Goal: Check status: Check status

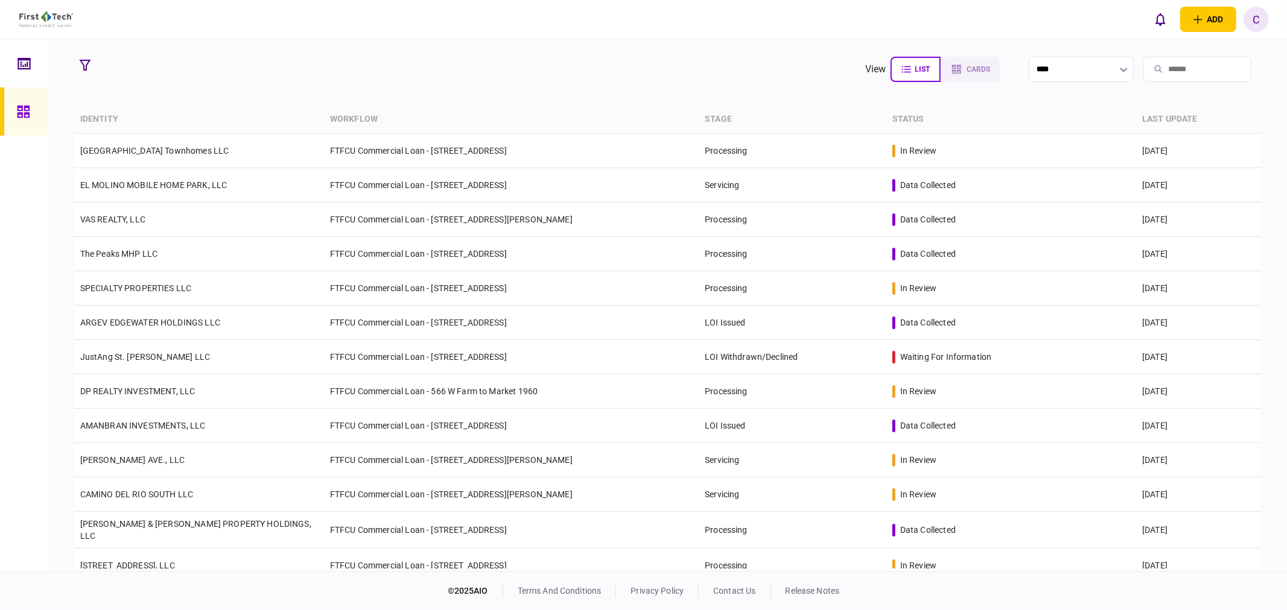
click at [88, 62] on icon "button" at bounding box center [85, 65] width 11 height 11
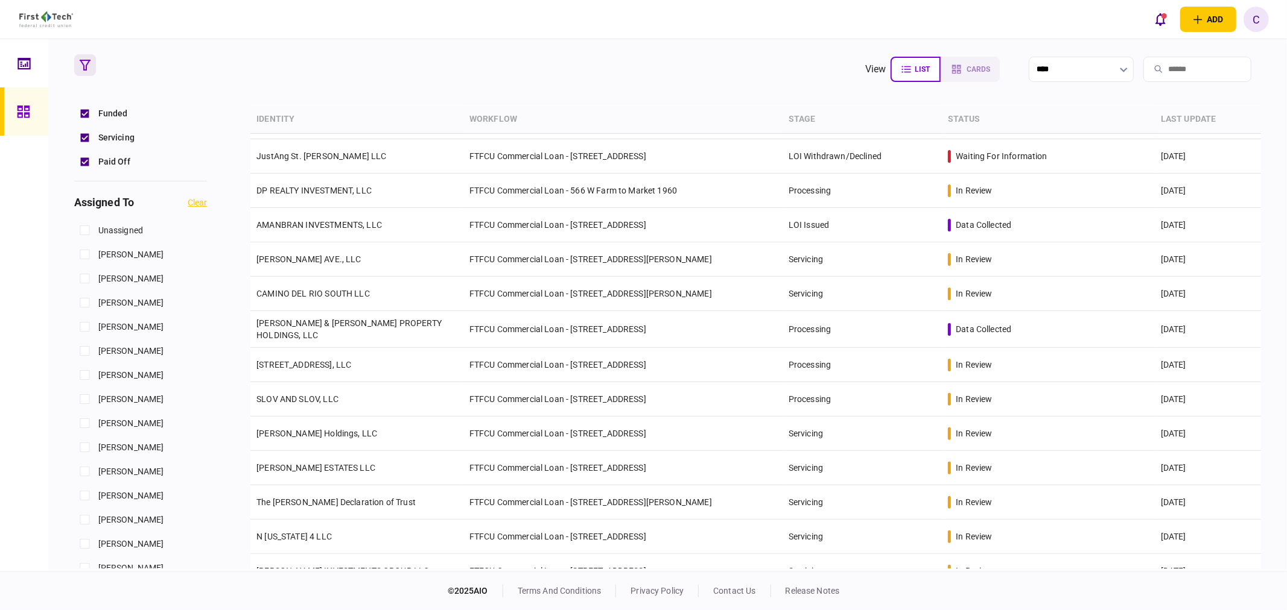
scroll to position [536, 0]
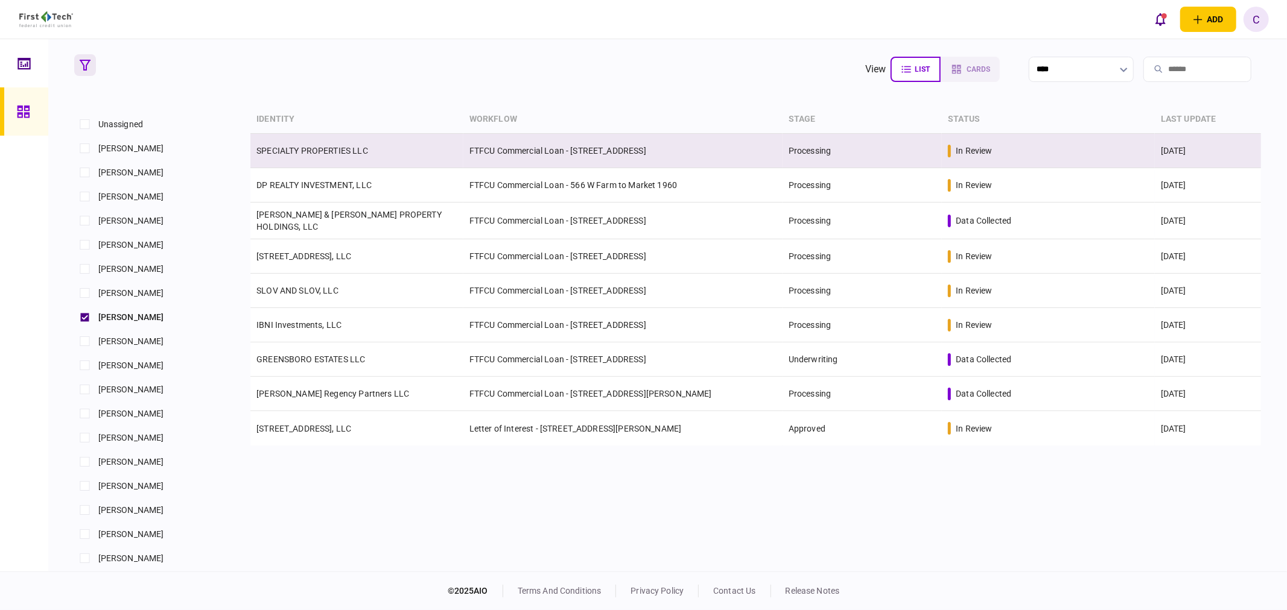
click at [323, 152] on link "SPECIALTY PROPERTIES LLC" at bounding box center [312, 151] width 112 height 10
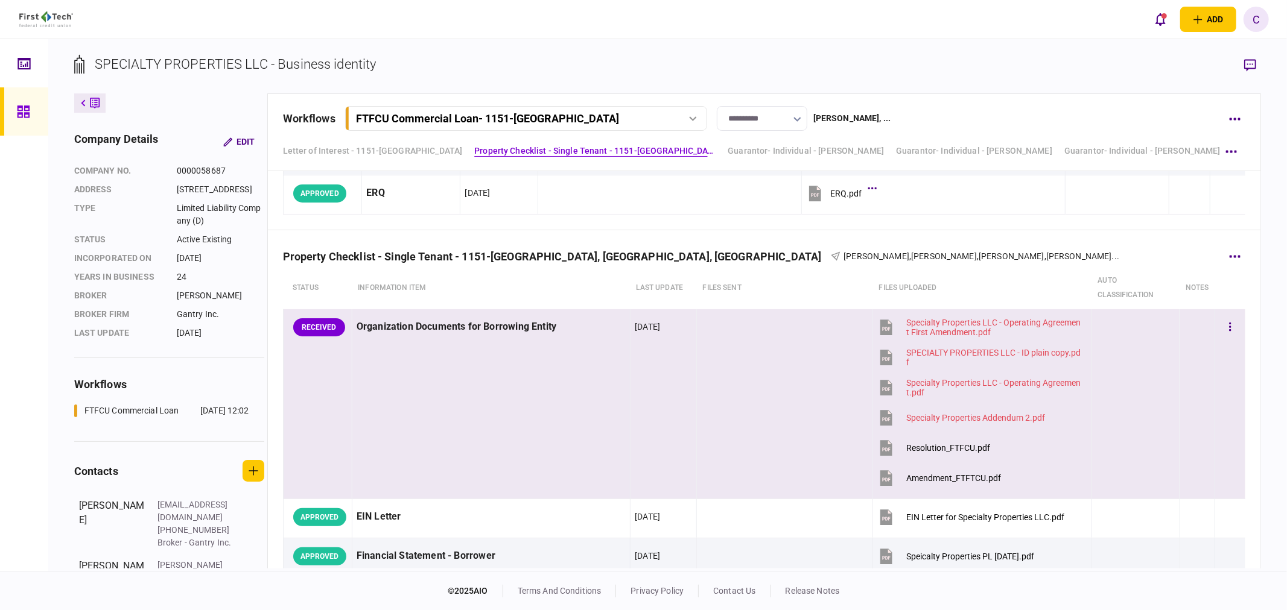
scroll to position [469, 0]
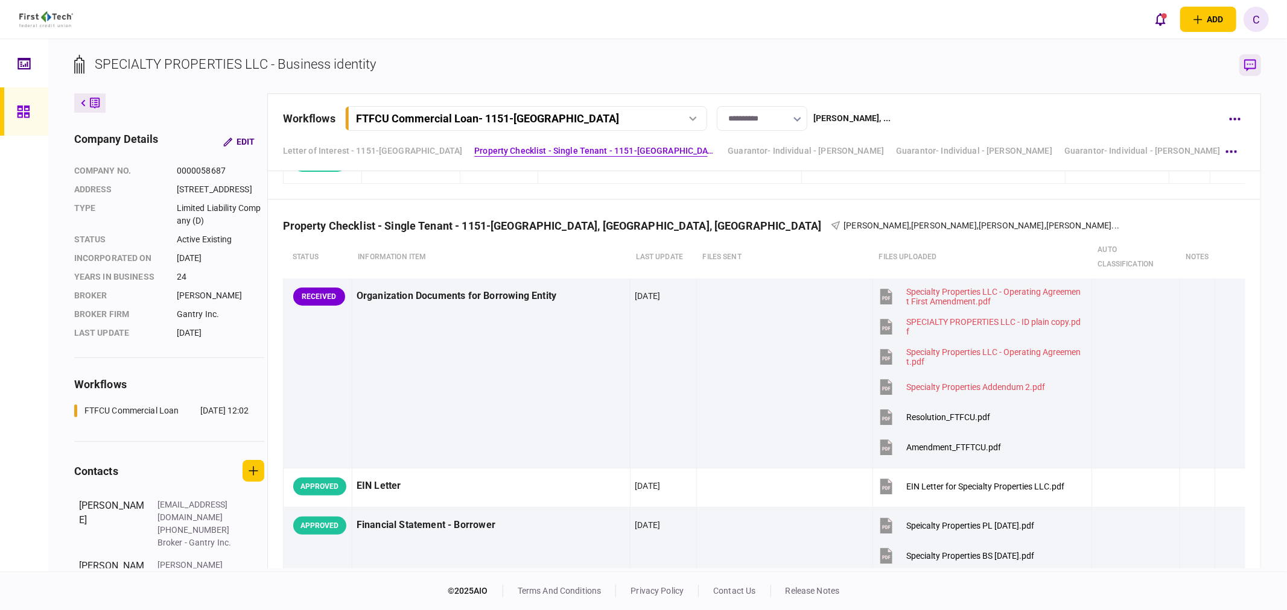
click at [1246, 64] on icon "button" at bounding box center [1250, 65] width 12 height 13
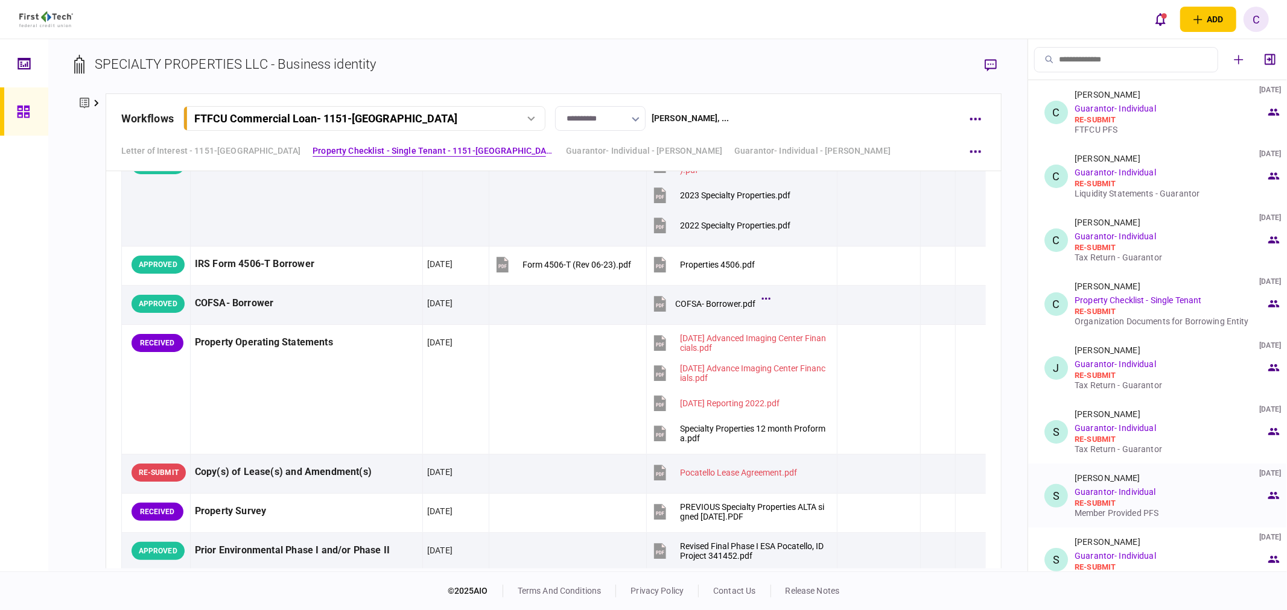
scroll to position [67, 0]
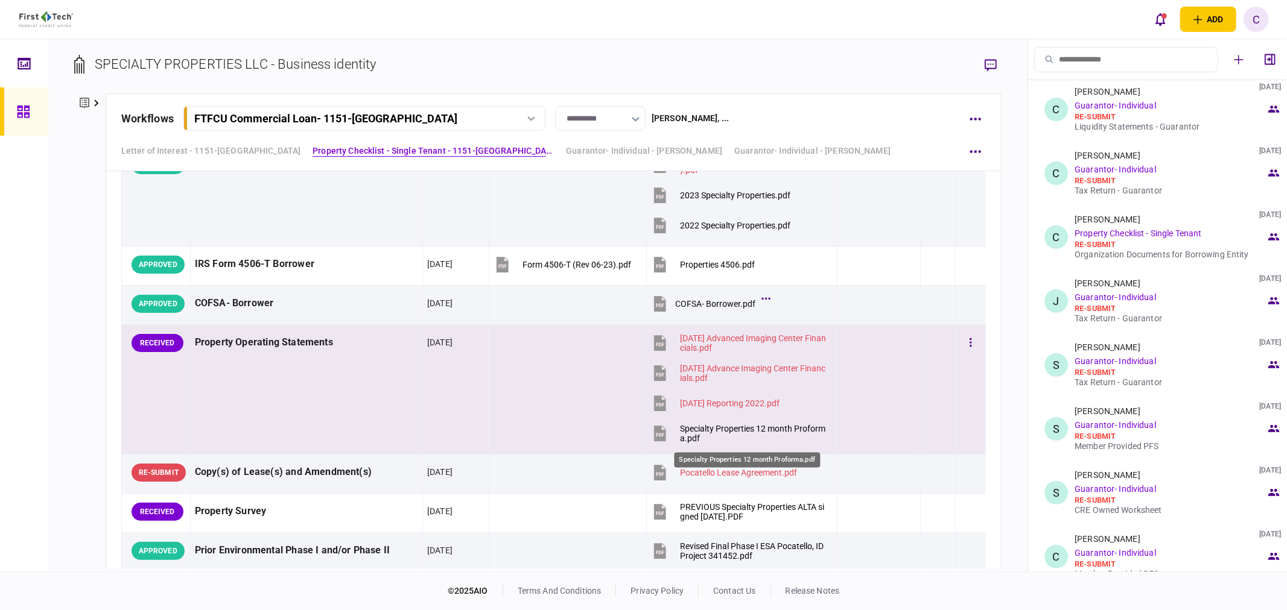
click at [702, 437] on div "Specialty Properties 12 month Proforma.pdf" at bounding box center [753, 433] width 147 height 19
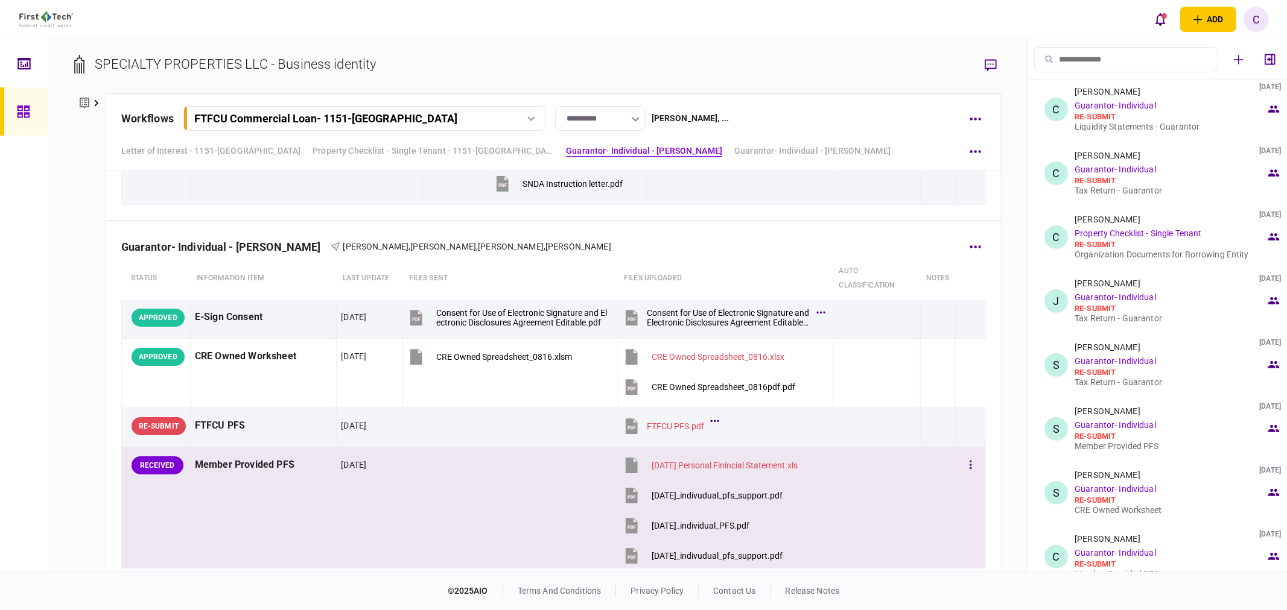
scroll to position [1541, 0]
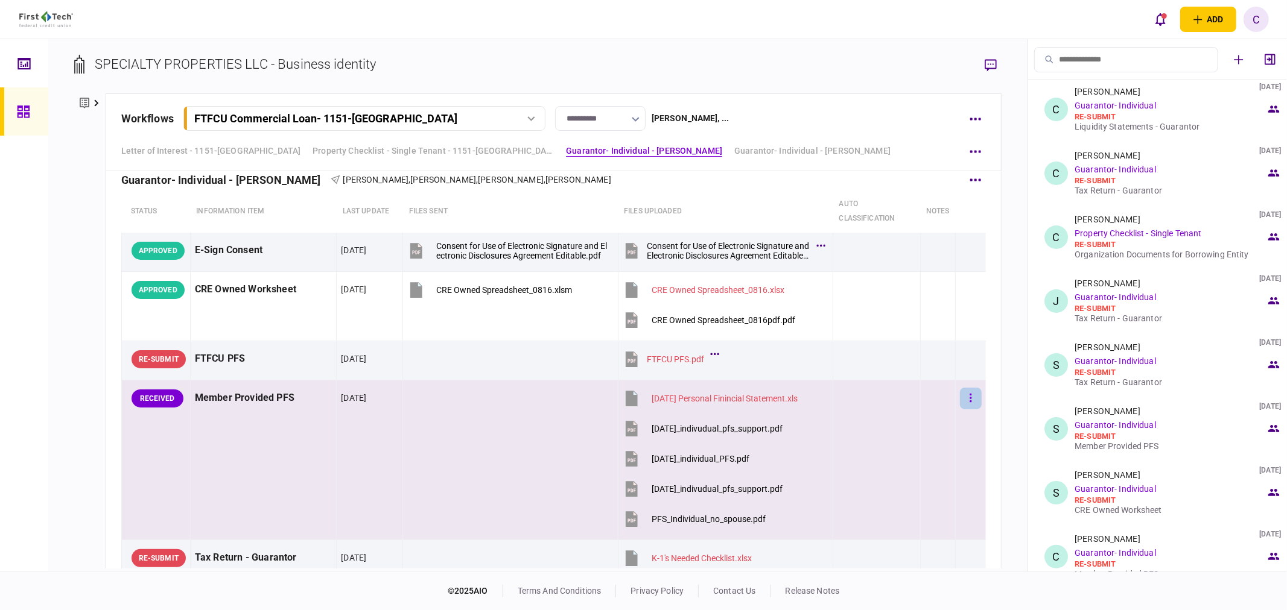
click at [960, 398] on button "button" at bounding box center [971, 399] width 22 height 22
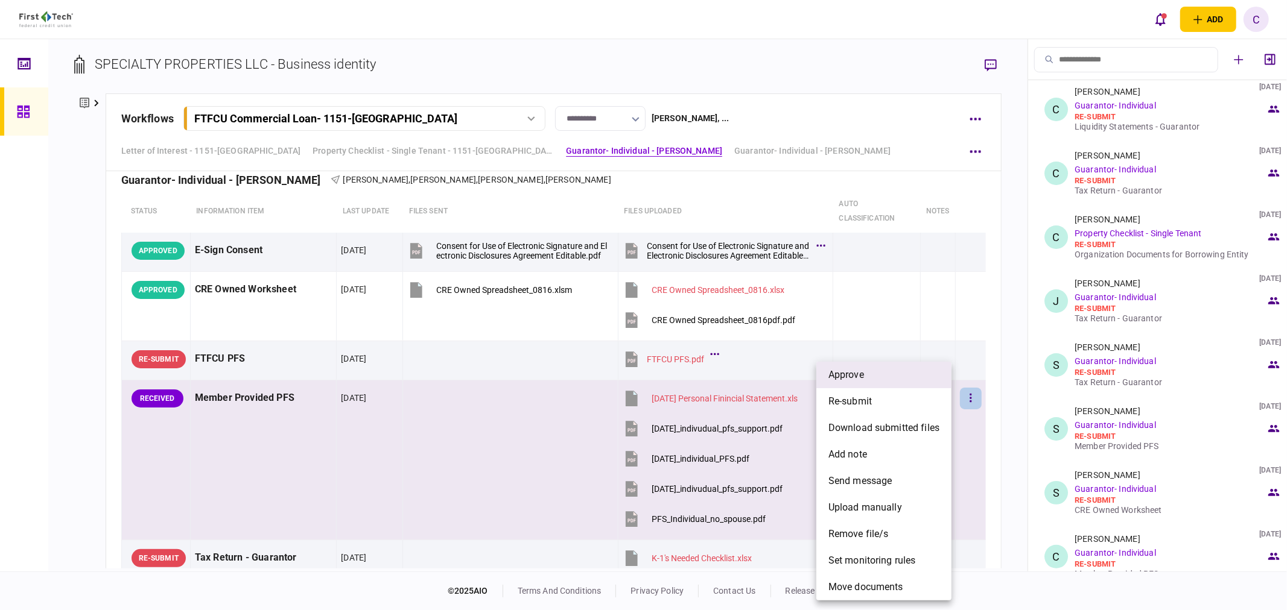
click at [844, 379] on span "approve" at bounding box center [846, 375] width 36 height 14
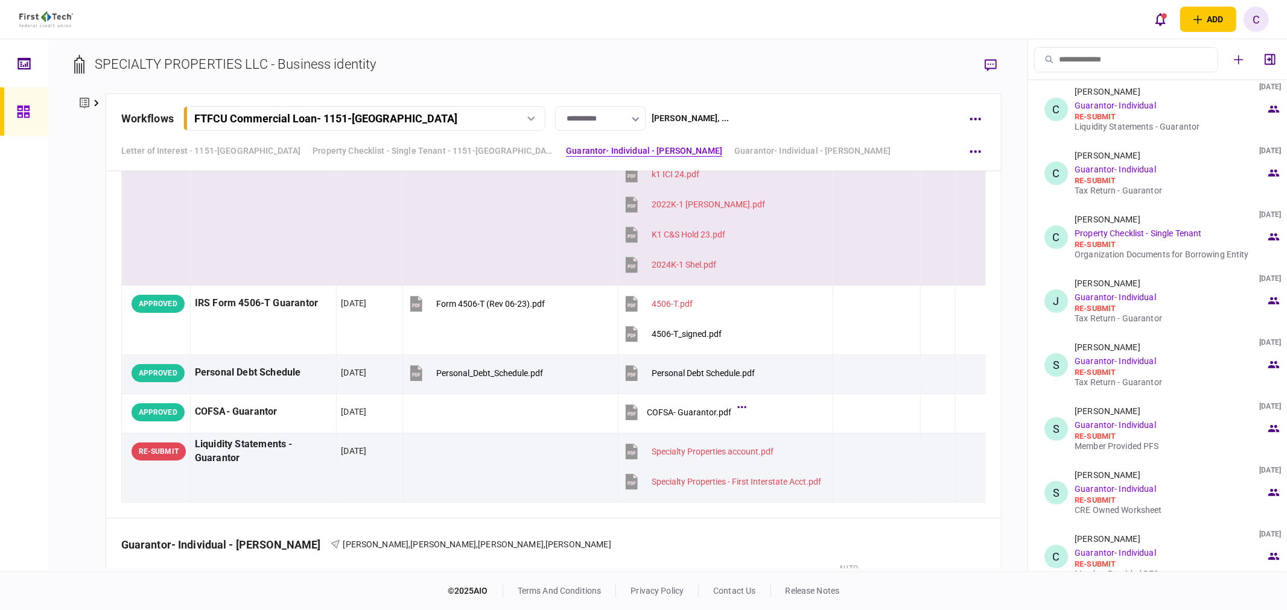
scroll to position [2680, 0]
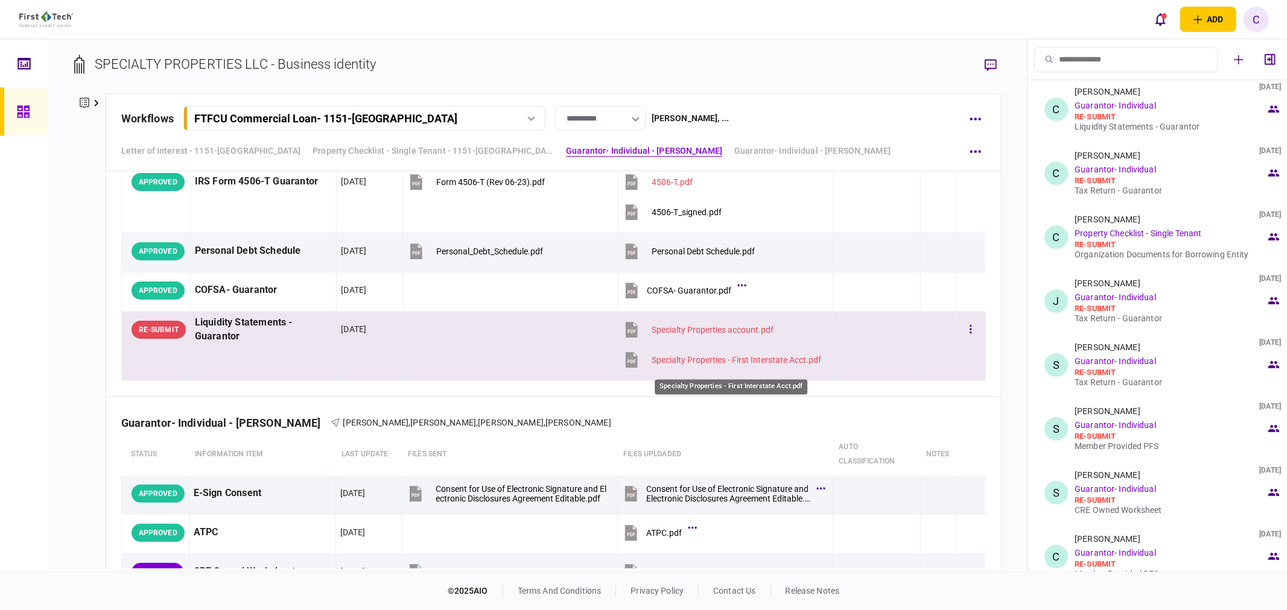
click at [691, 360] on div "Specialty Properties - First Interstate Acct.pdf" at bounding box center [735, 360] width 169 height 10
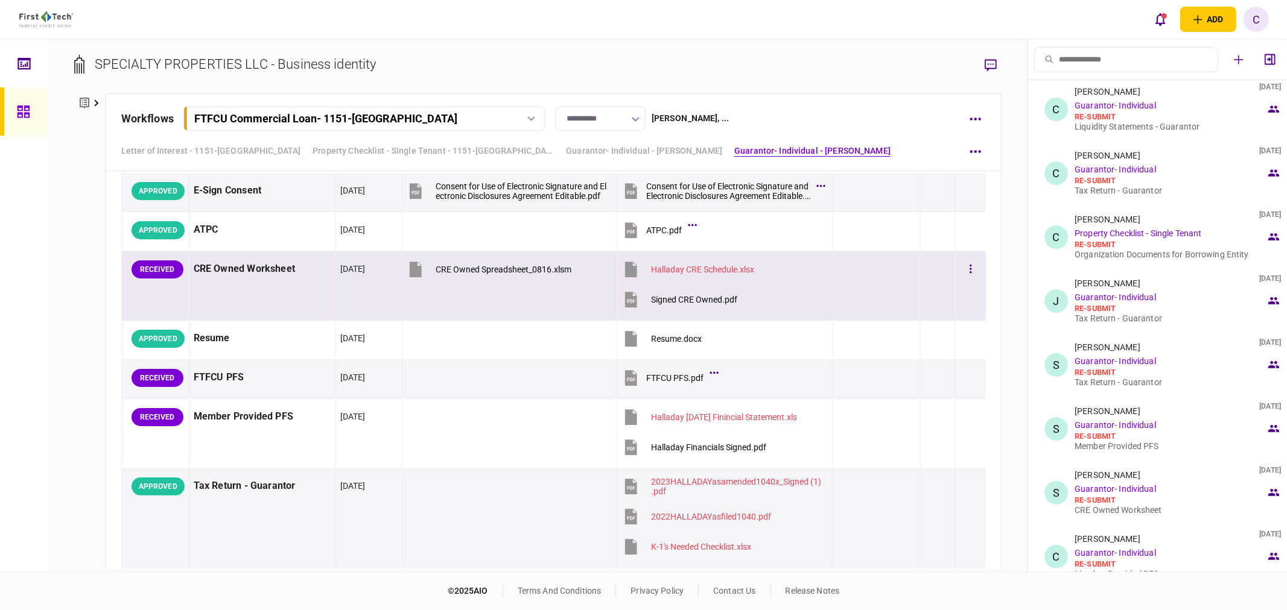
scroll to position [3016, 0]
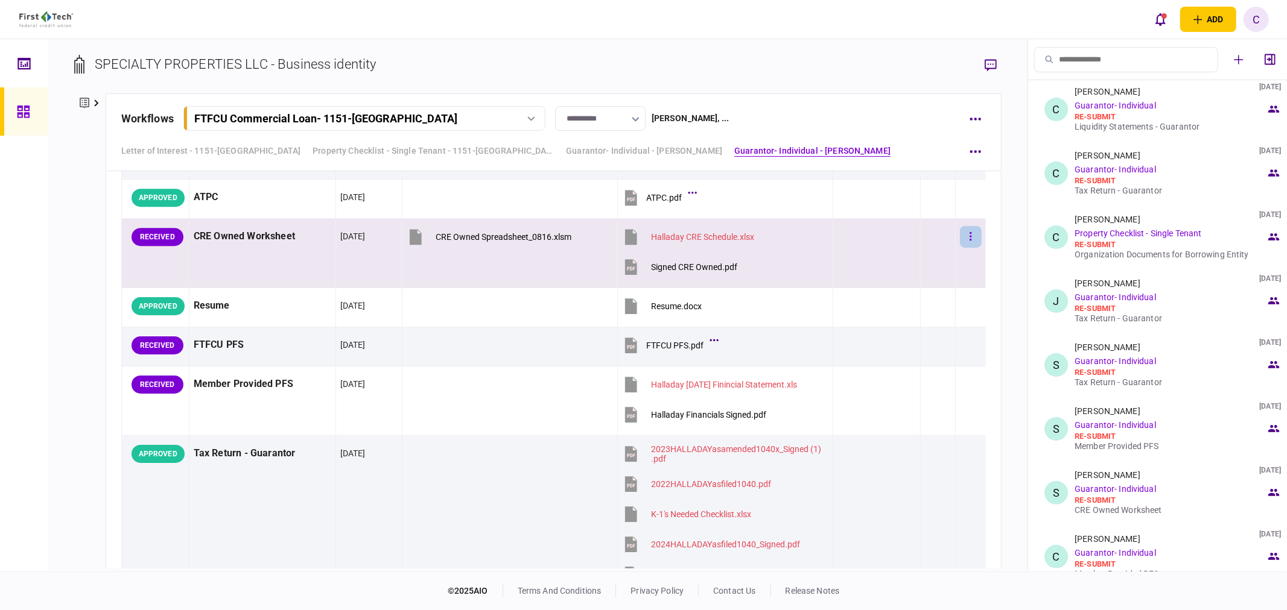
click at [963, 242] on button "button" at bounding box center [971, 237] width 22 height 22
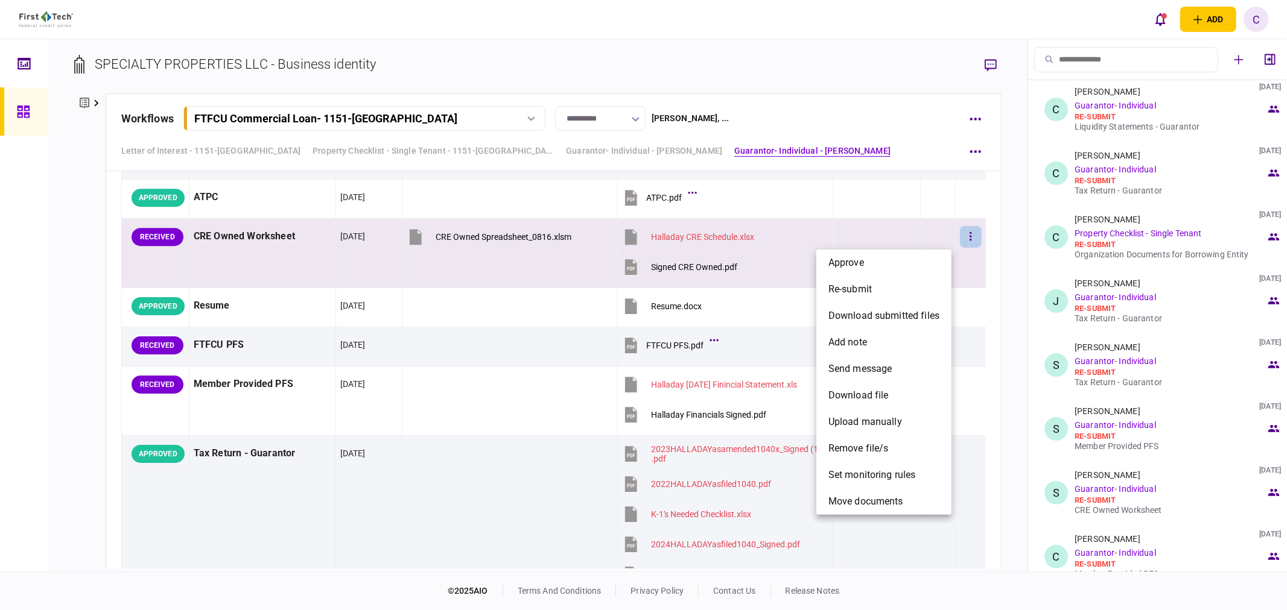
click at [999, 228] on div at bounding box center [643, 305] width 1287 height 610
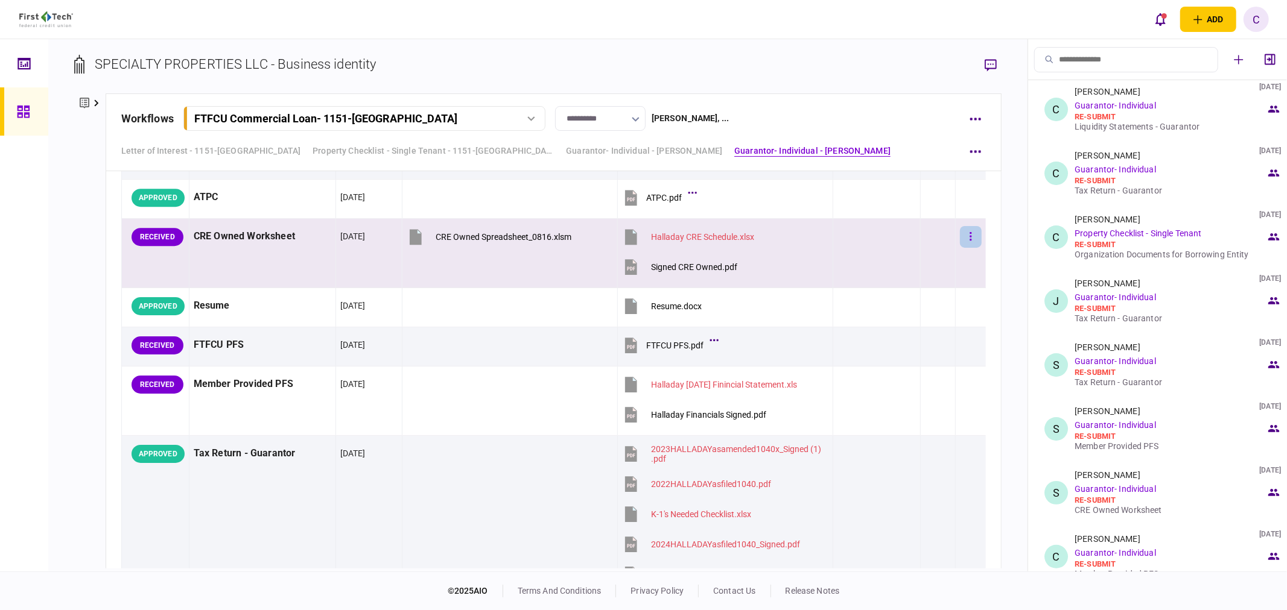
click at [964, 238] on button "button" at bounding box center [971, 237] width 22 height 22
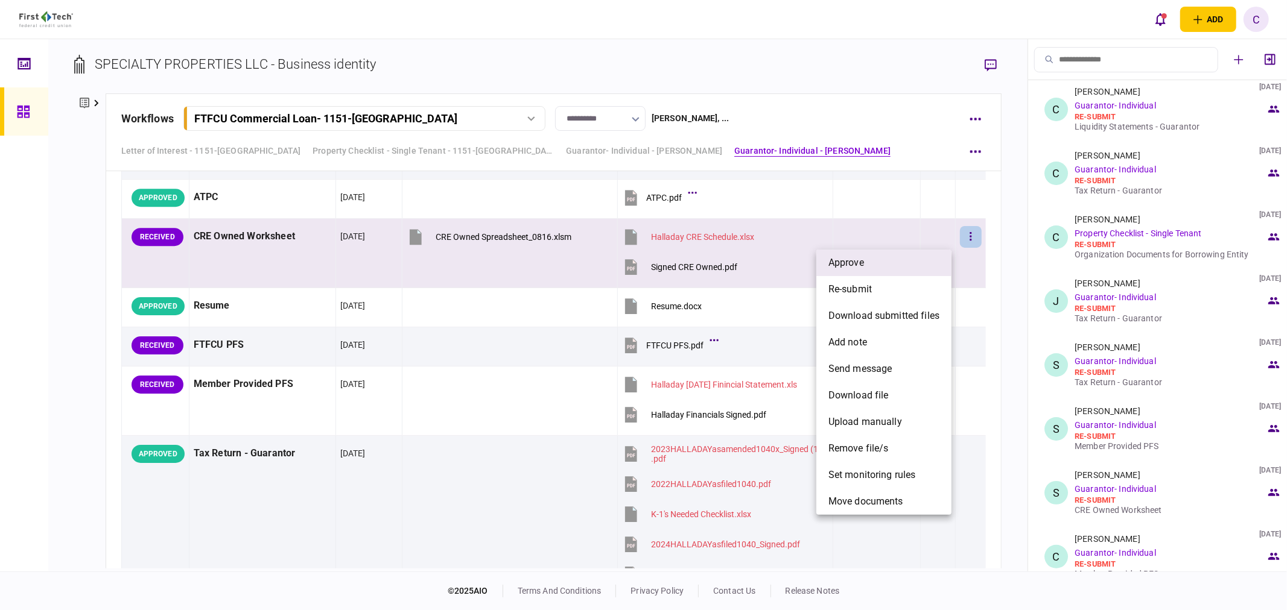
click at [865, 268] on li "approve" at bounding box center [883, 263] width 135 height 27
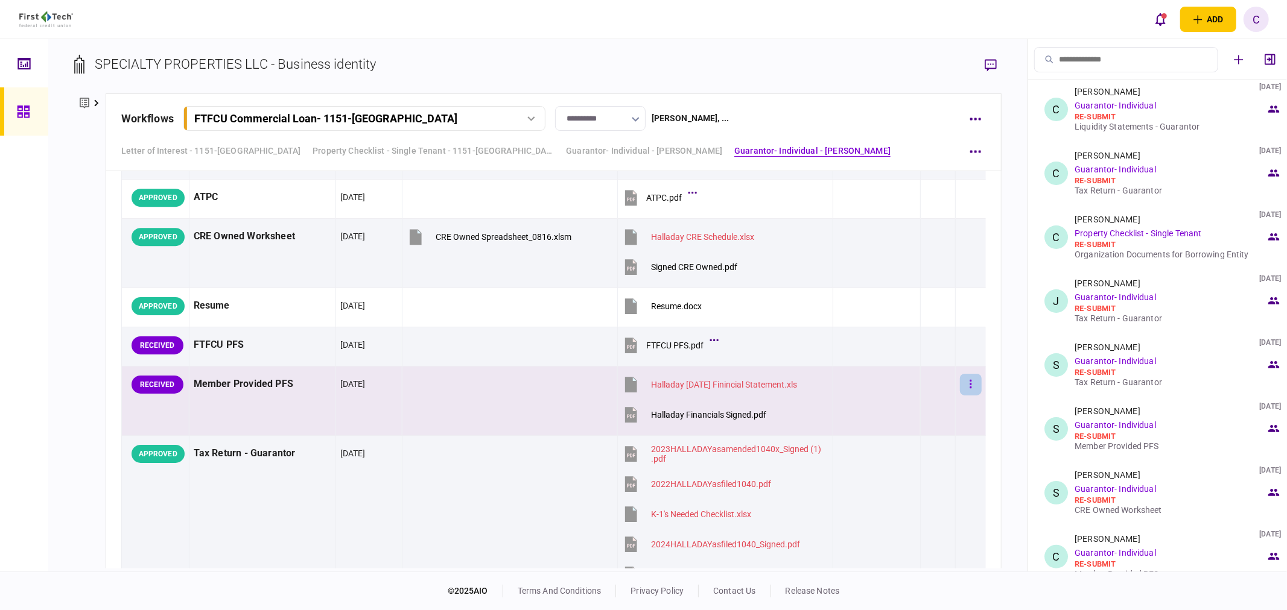
click at [960, 382] on button "button" at bounding box center [971, 385] width 22 height 22
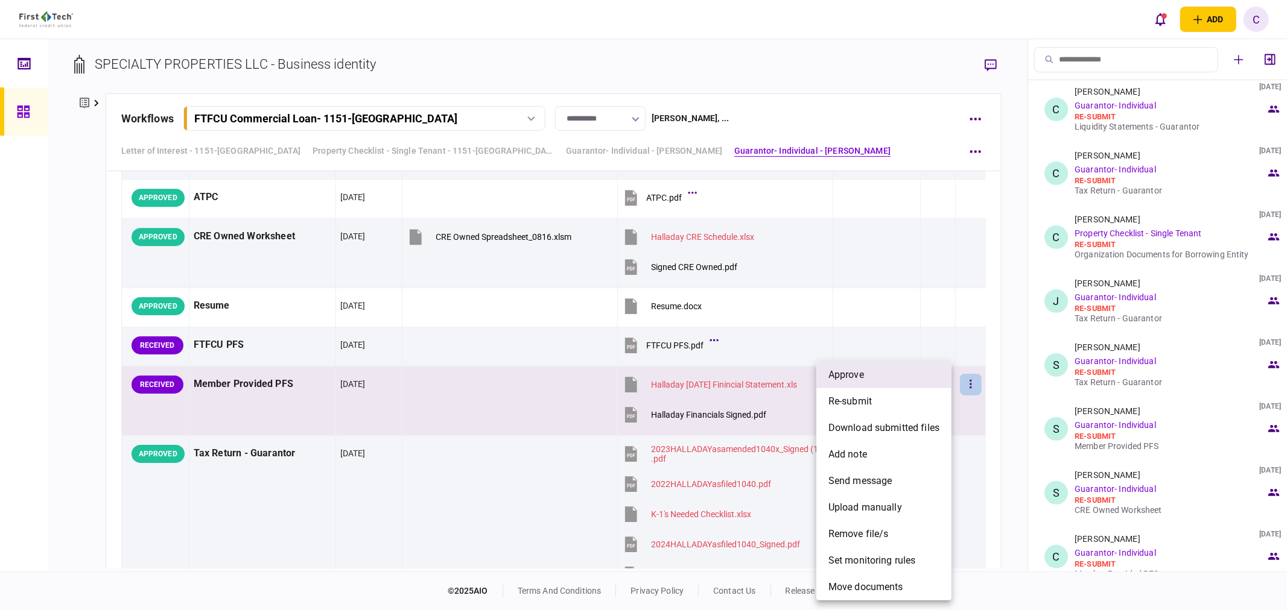
click at [873, 378] on li "approve" at bounding box center [883, 375] width 135 height 27
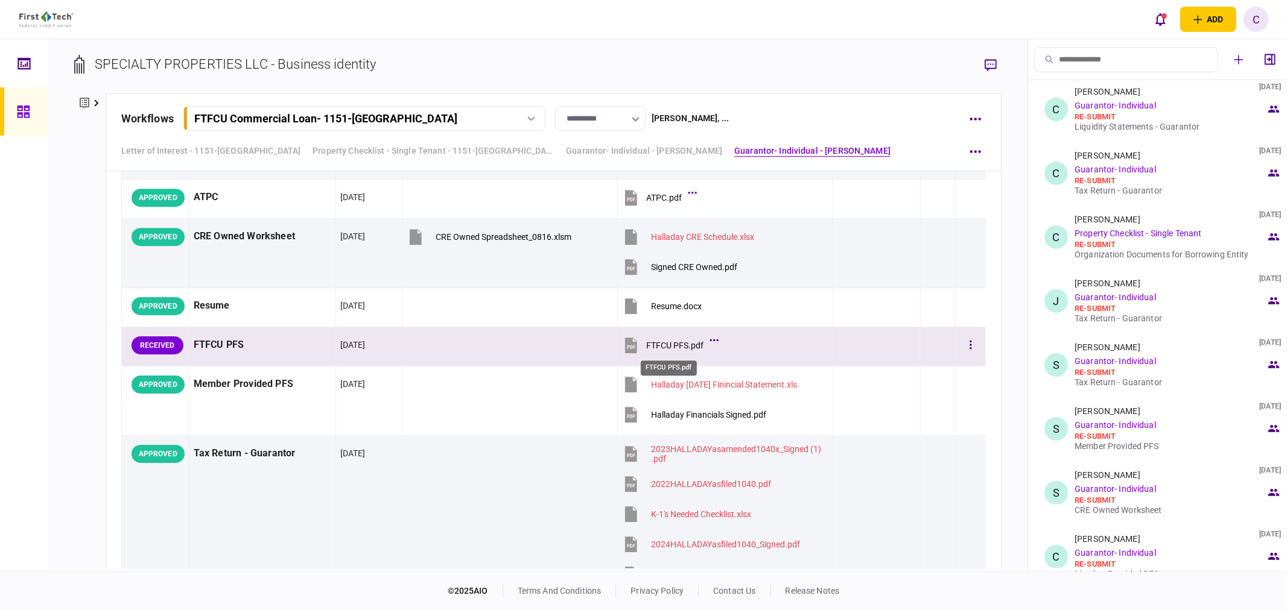
click at [668, 346] on div "FTFCU PFS.pdf" at bounding box center [674, 346] width 57 height 10
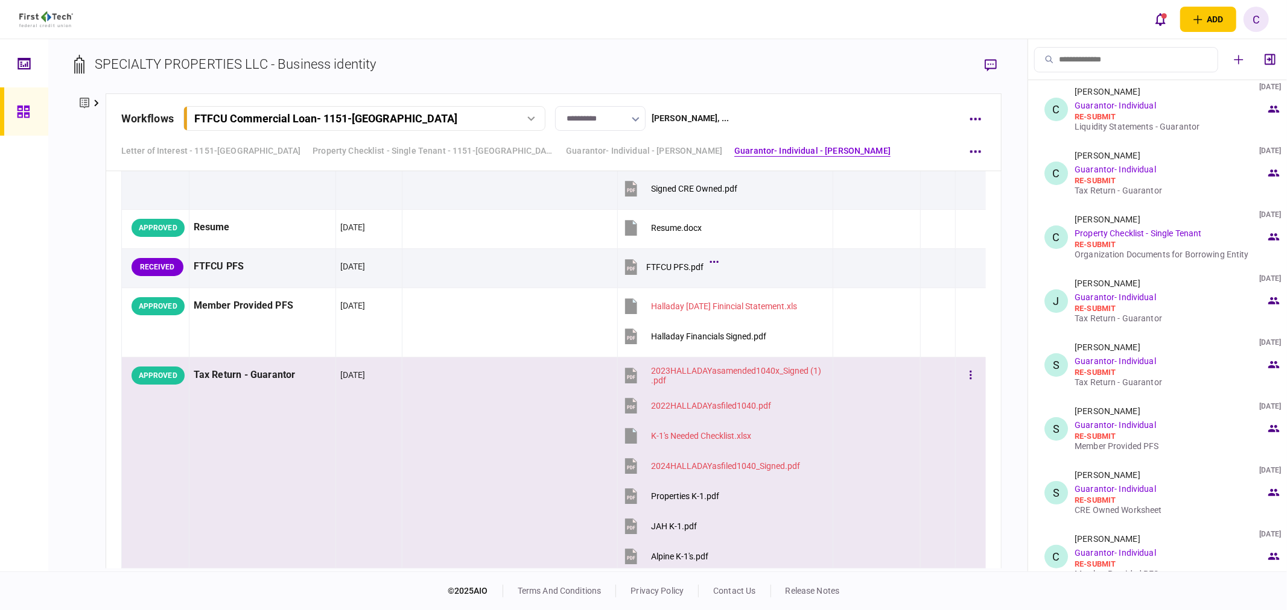
scroll to position [3083, 0]
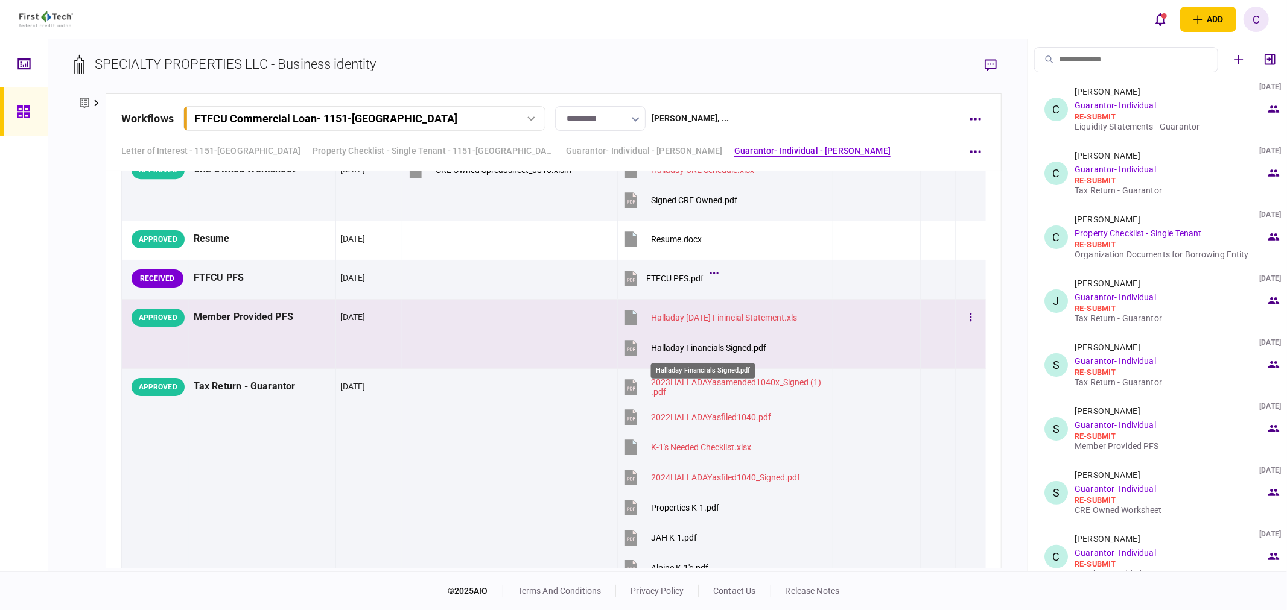
click at [724, 353] on div "Halladay Financials Signed.pdf" at bounding box center [708, 348] width 115 height 10
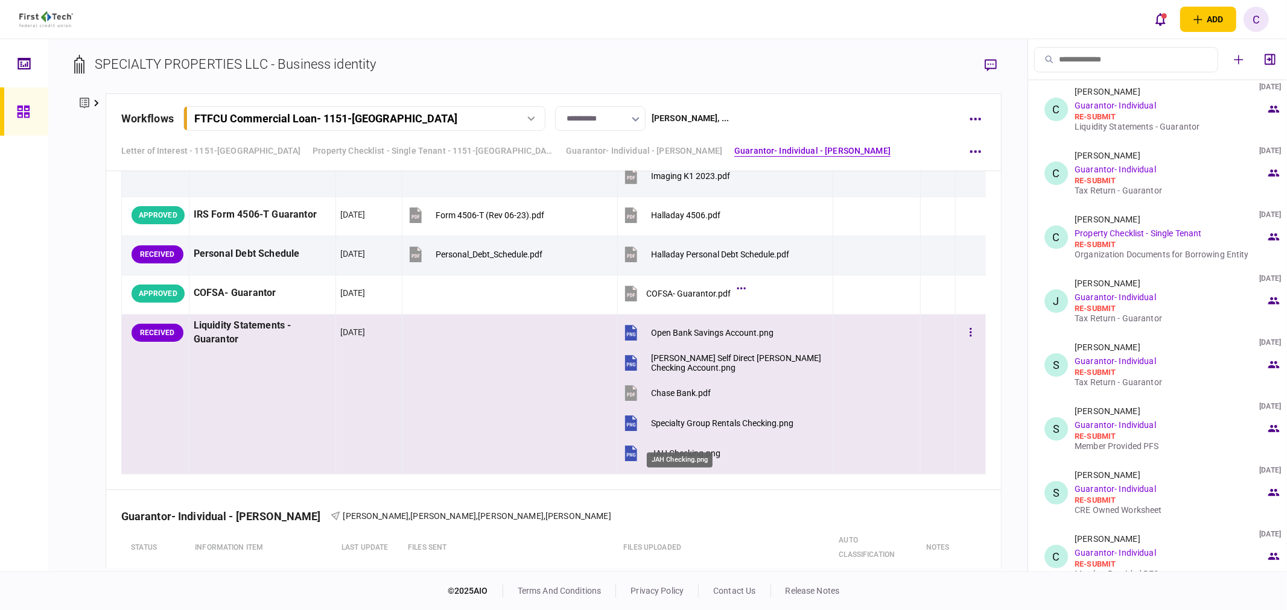
scroll to position [3551, 0]
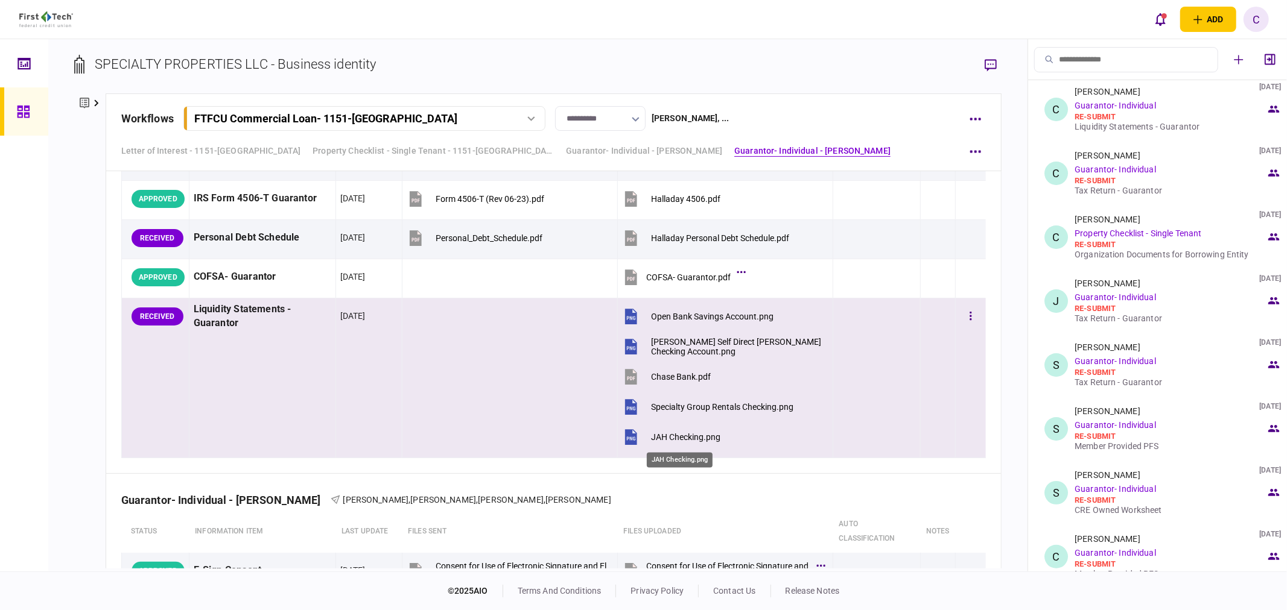
click at [668, 440] on div "JAH Checking.png" at bounding box center [685, 437] width 69 height 10
click at [960, 317] on button "button" at bounding box center [971, 317] width 22 height 22
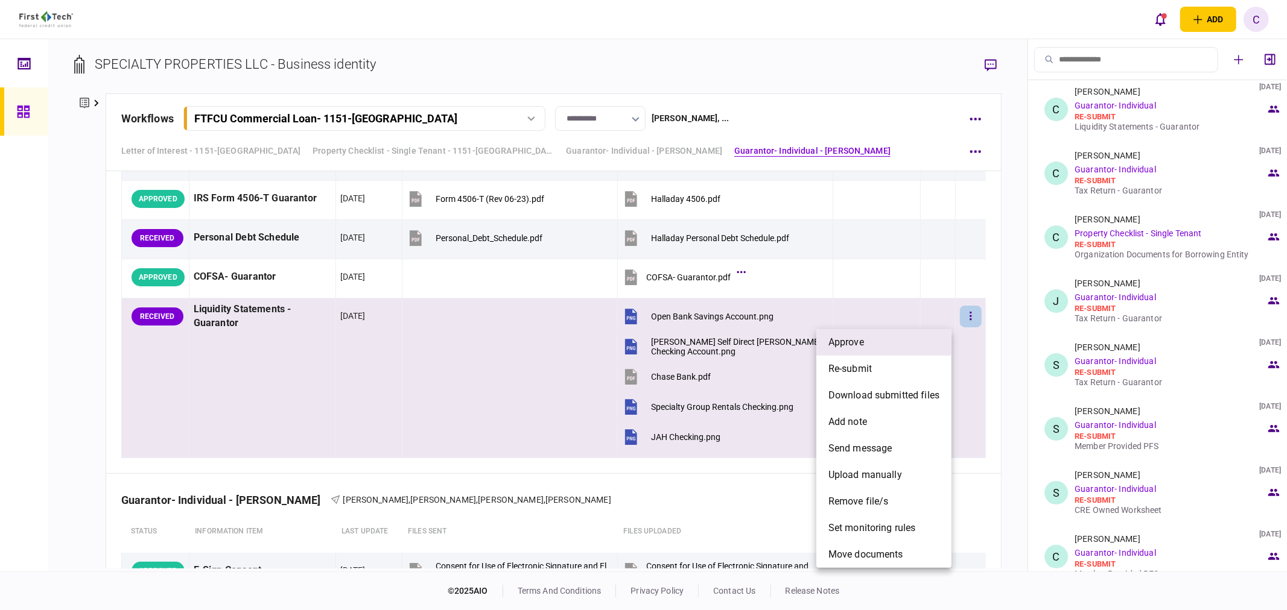
click at [863, 346] on span "approve" at bounding box center [846, 342] width 36 height 14
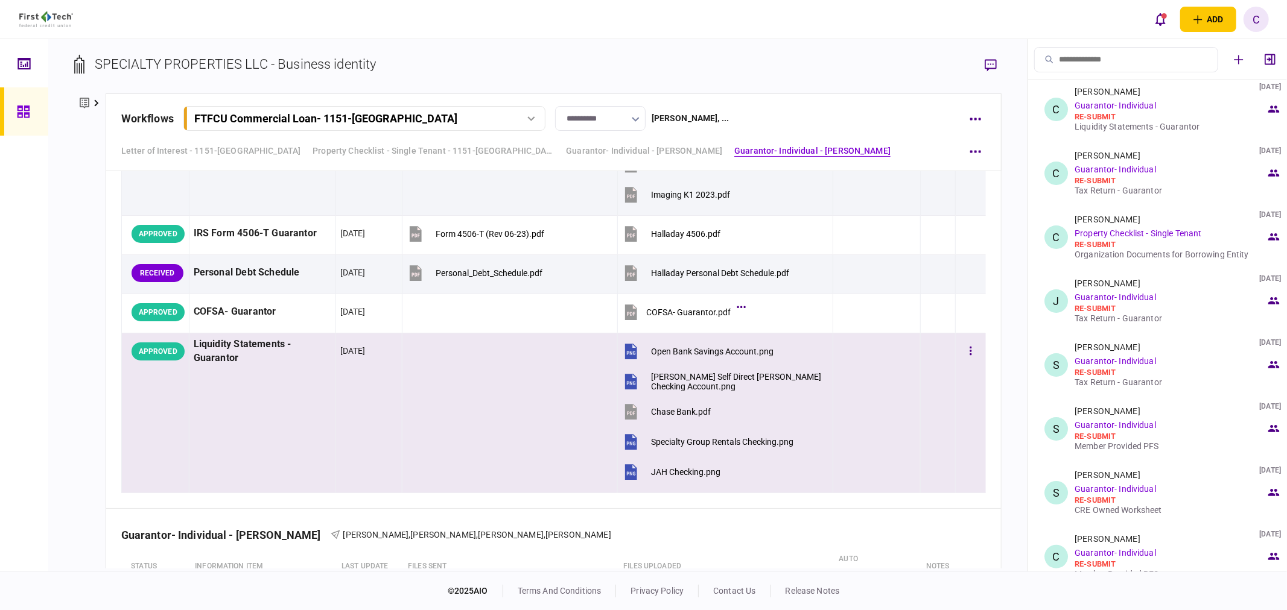
scroll to position [3485, 0]
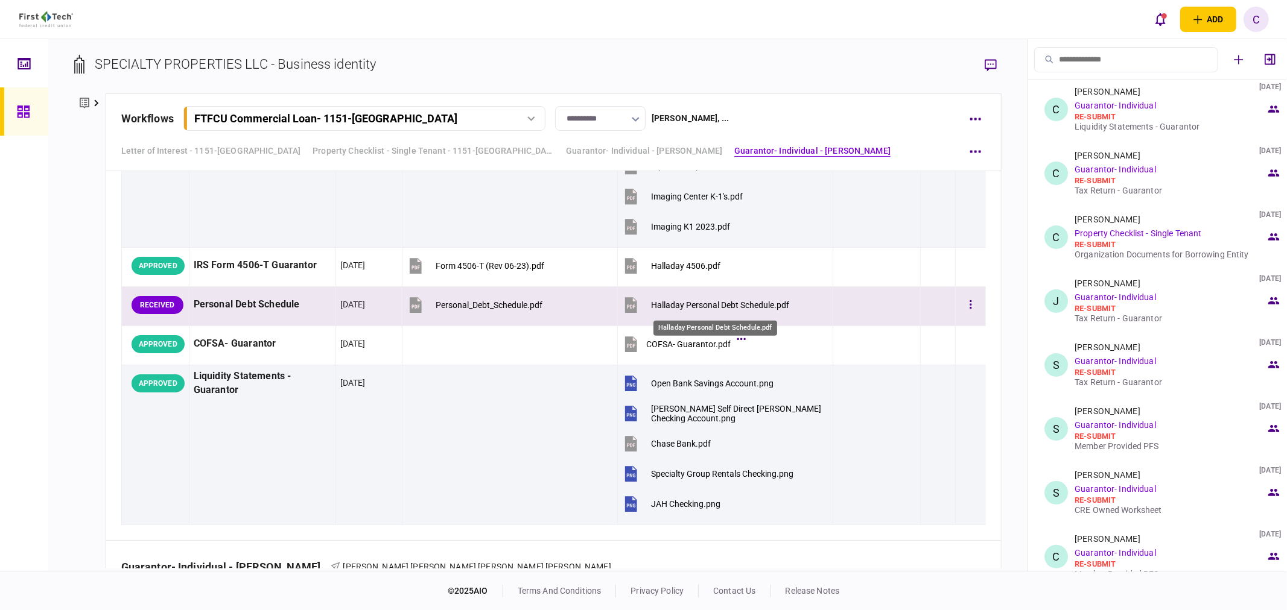
click at [688, 306] on div "Halladay Personal Debt Schedule.pdf" at bounding box center [720, 305] width 138 height 10
click at [966, 303] on button "button" at bounding box center [971, 305] width 22 height 22
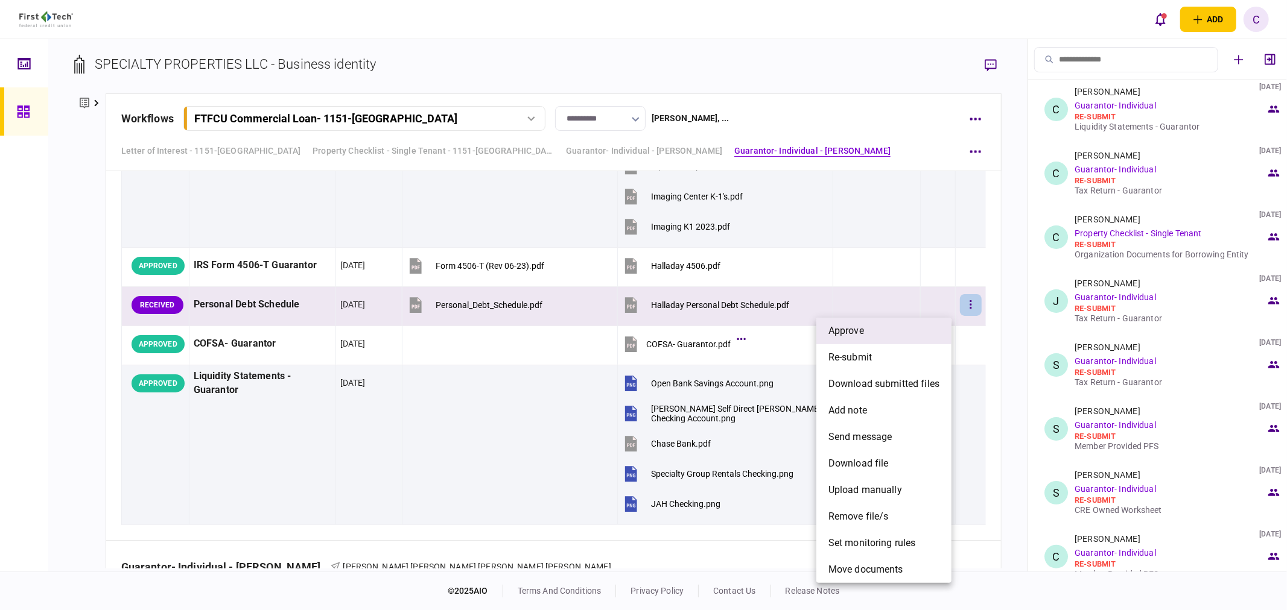
click at [846, 334] on span "approve" at bounding box center [846, 331] width 36 height 14
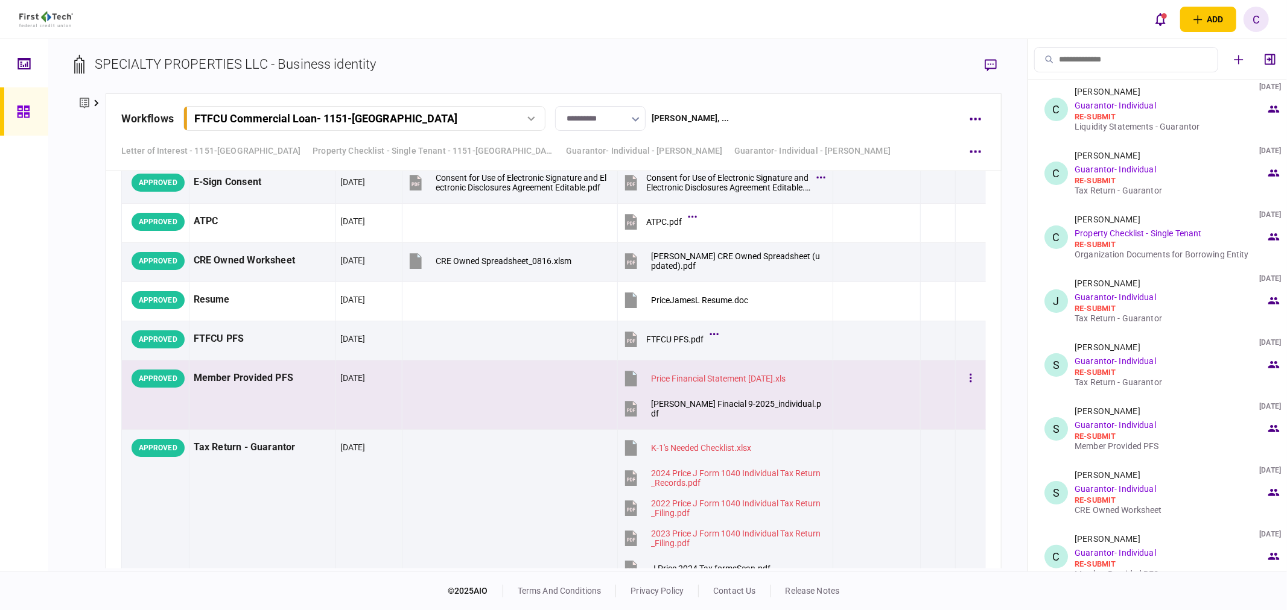
scroll to position [3887, 0]
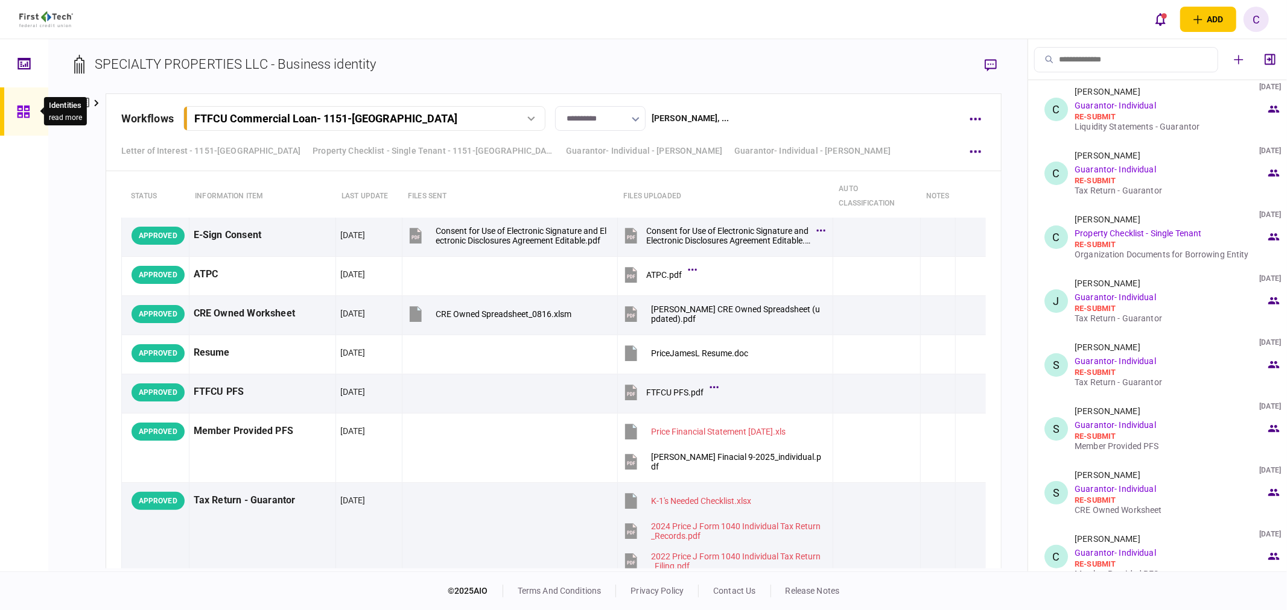
drag, startPoint x: 22, startPoint y: 111, endPoint x: 34, endPoint y: 115, distance: 12.2
click at [22, 111] on icon at bounding box center [23, 112] width 13 height 14
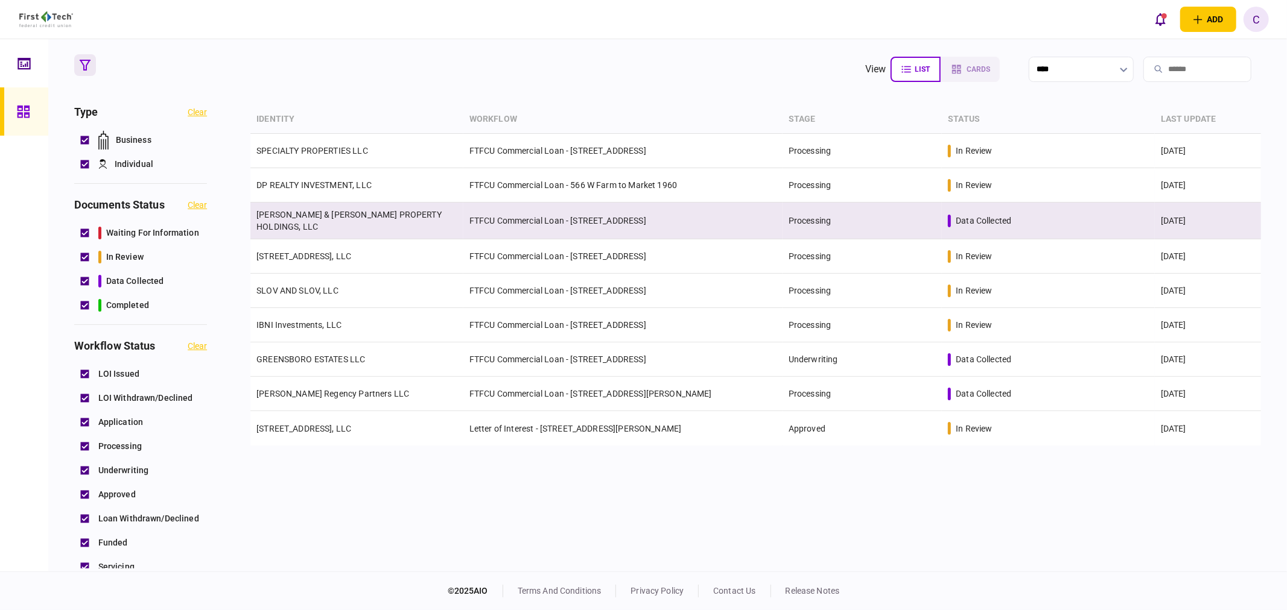
click at [309, 221] on link "CULLUM & KELLEY PROPERTY HOLDINGS, LLC" at bounding box center [348, 221] width 185 height 22
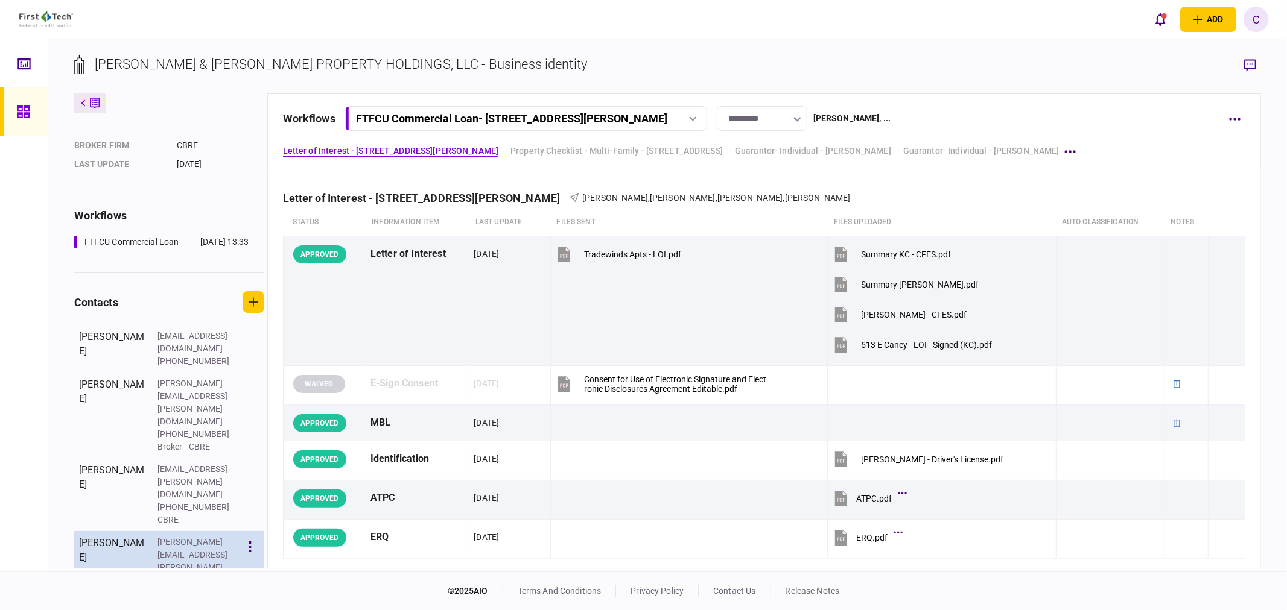
scroll to position [183, 0]
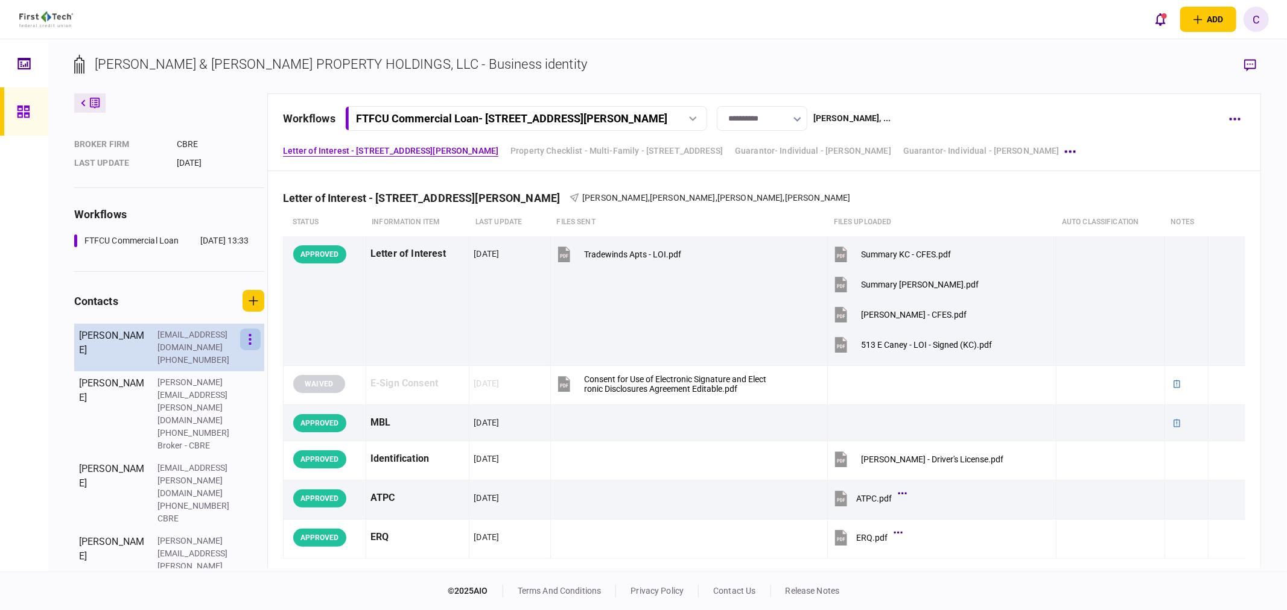
click at [252, 350] on button "button" at bounding box center [250, 340] width 21 height 22
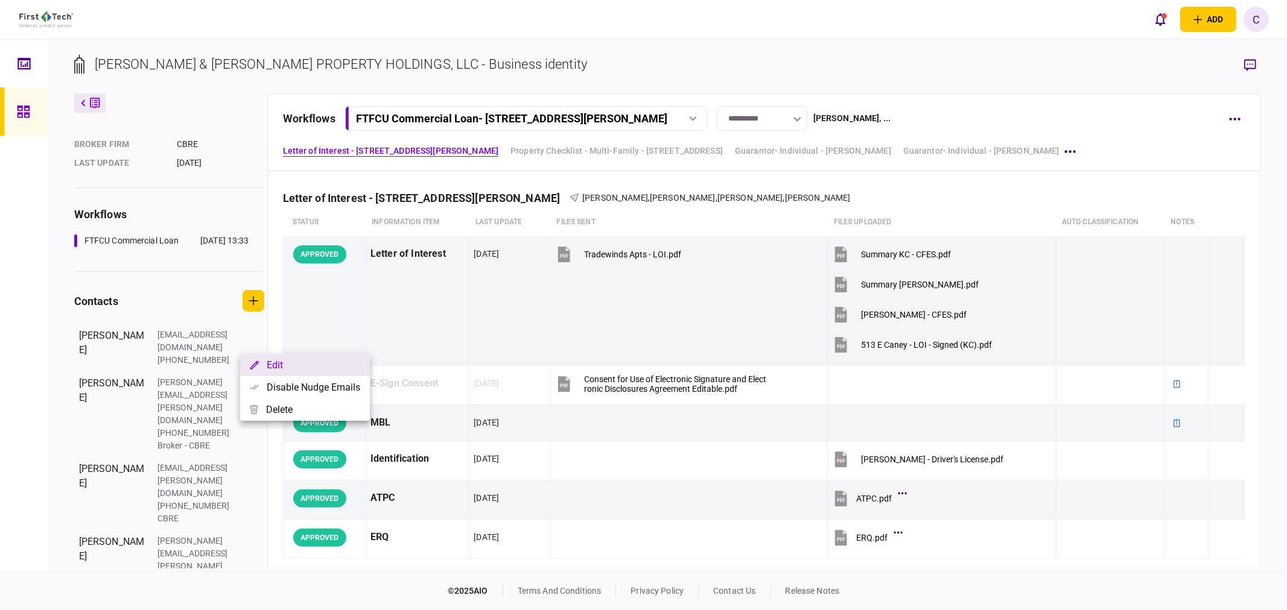
click at [297, 365] on button "Edit" at bounding box center [305, 365] width 130 height 22
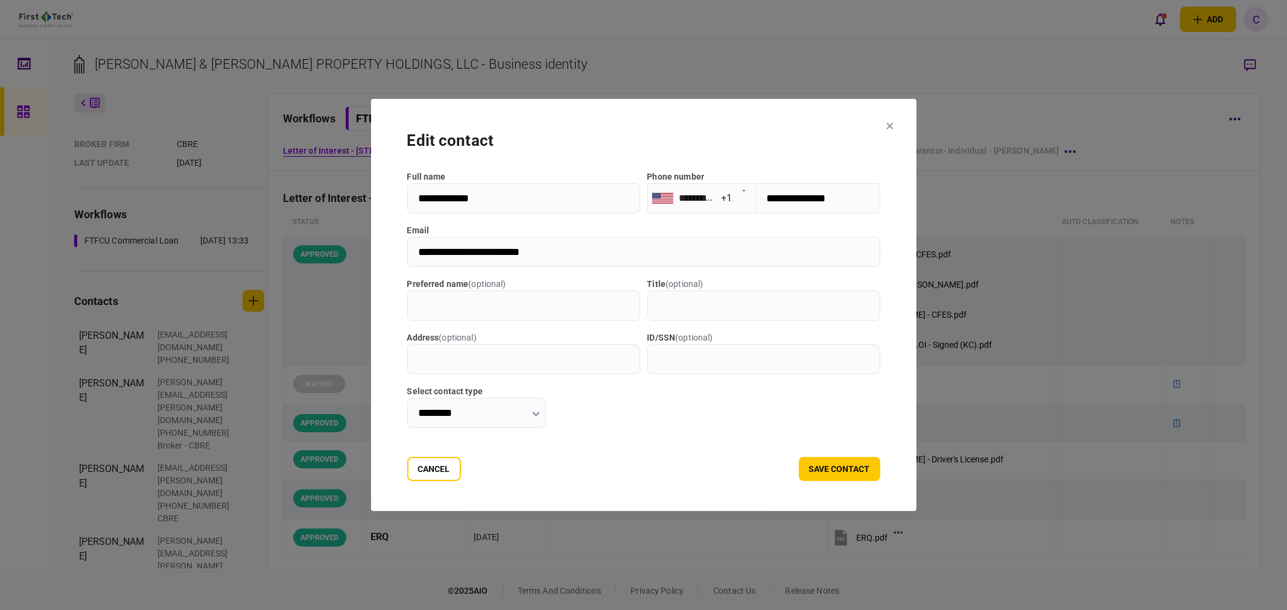
drag, startPoint x: 533, startPoint y: 252, endPoint x: 346, endPoint y: 254, distance: 187.6
click at [346, 254] on div "**********" at bounding box center [643, 305] width 1287 height 610
click at [418, 469] on button "Cancel" at bounding box center [434, 469] width 54 height 24
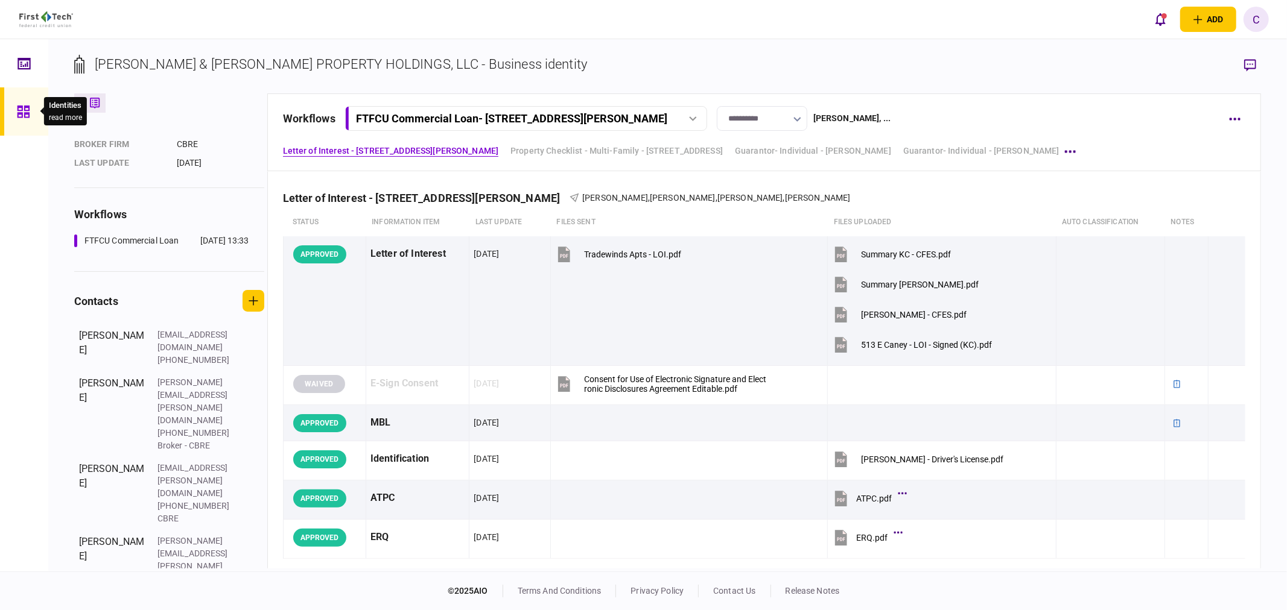
drag, startPoint x: 32, startPoint y: 111, endPoint x: 39, endPoint y: 137, distance: 26.8
click at [32, 111] on div at bounding box center [26, 111] width 19 height 48
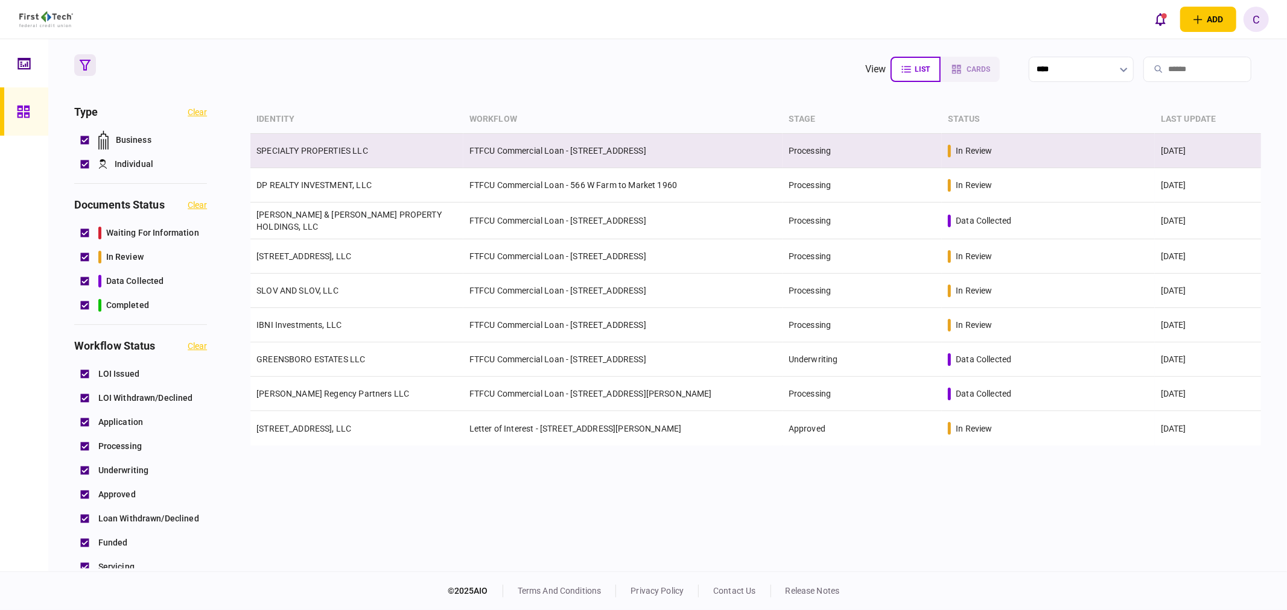
click at [328, 142] on td "SPECIALTY PROPERTIES LLC" at bounding box center [356, 151] width 213 height 34
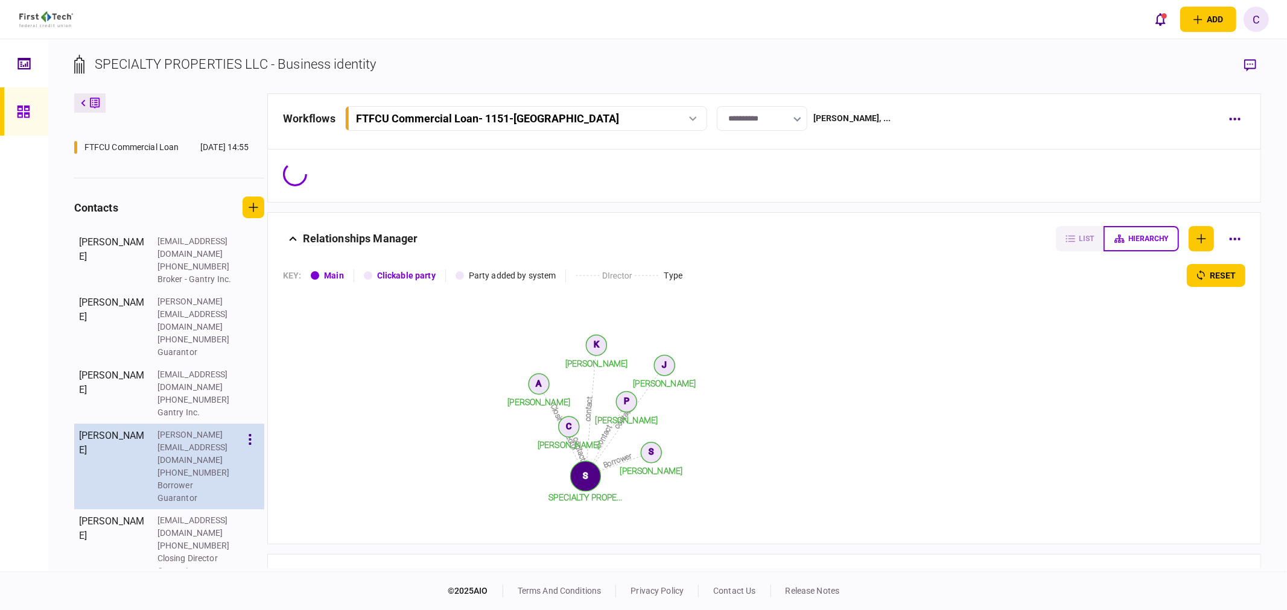
scroll to position [264, 0]
